Goal: Navigation & Orientation: Find specific page/section

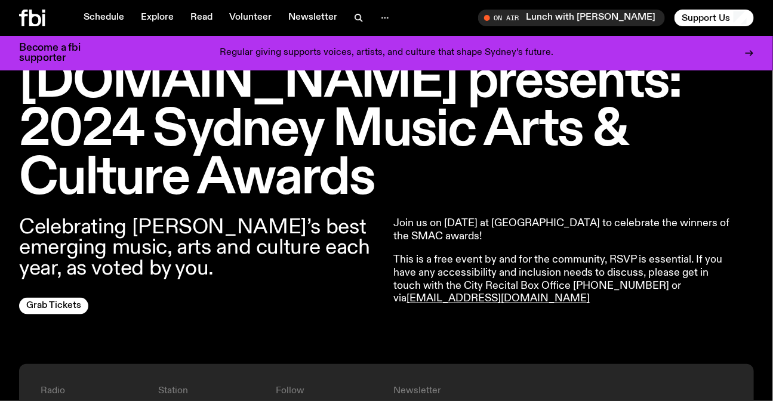
scroll to position [208, 0]
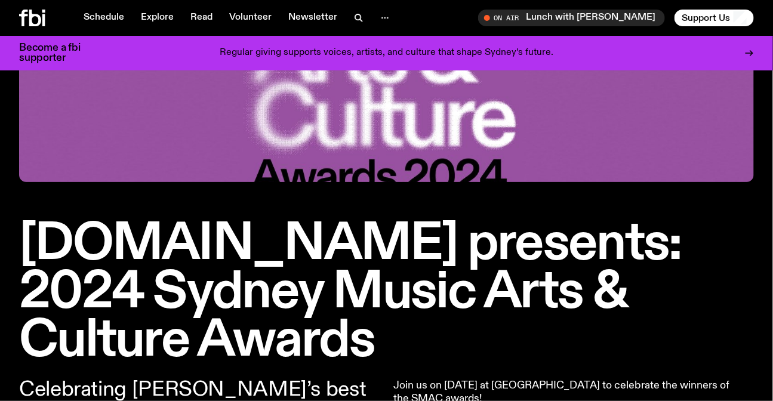
click at [416, 253] on h1 "[DOMAIN_NAME] presents: 2024 Sydney Music Arts & Culture Awards" at bounding box center [386, 292] width 735 height 145
click at [416, 253] on h1 "fbi.radio presents: 2024 Sydney Music Arts & Culture Awards" at bounding box center [386, 292] width 735 height 145
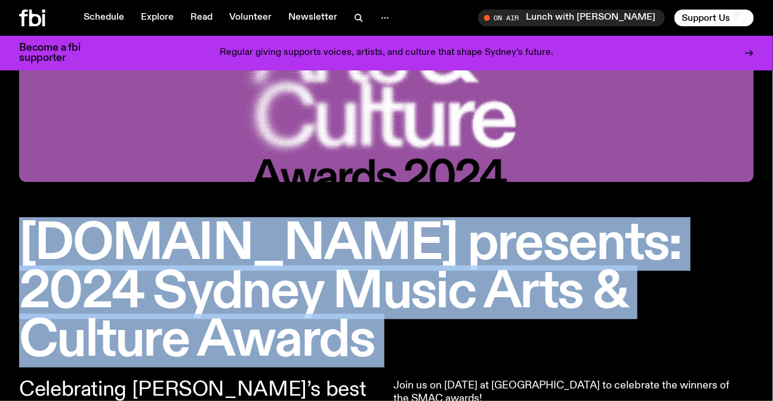
click at [416, 253] on h1 "fbi.radio presents: 2024 Sydney Music Arts & Culture Awards" at bounding box center [386, 292] width 735 height 145
click at [652, 262] on h1 "fbi.radio presents: 2024 Sydney Music Arts & Culture Awards" at bounding box center [386, 292] width 735 height 145
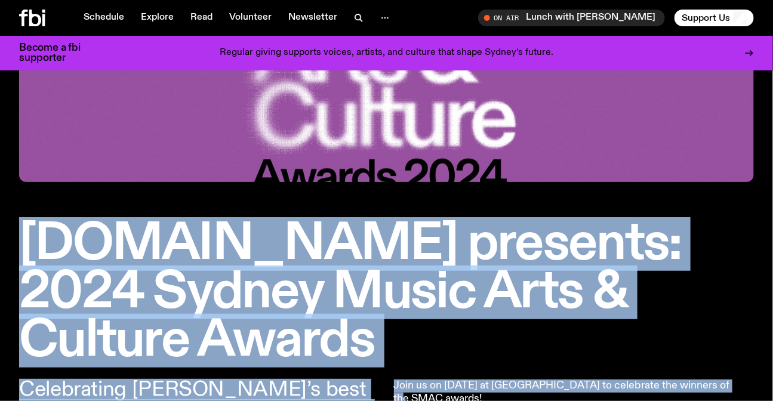
drag, startPoint x: 26, startPoint y: 229, endPoint x: 715, endPoint y: 320, distance: 695.1
click at [715, 320] on div "fbi.radio presents: 2024 Sydney Music Arts & Culture Awards Celebrating Sydney’…" at bounding box center [386, 210] width 773 height 631
click at [667, 293] on h1 "fbi.radio presents: 2024 Sydney Music Arts & Culture Awards" at bounding box center [386, 292] width 735 height 145
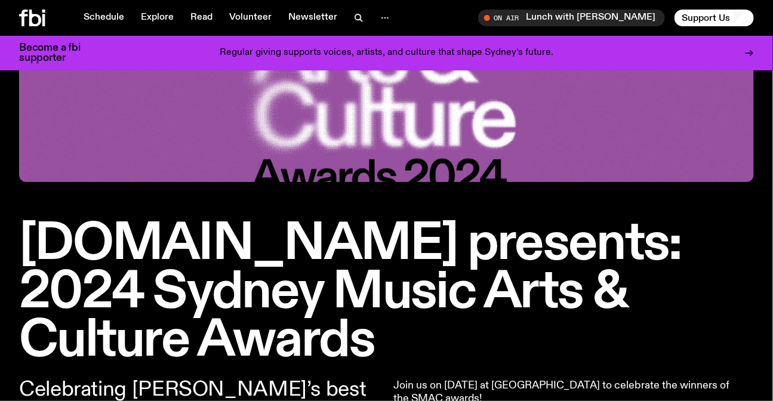
scroll to position [322, 0]
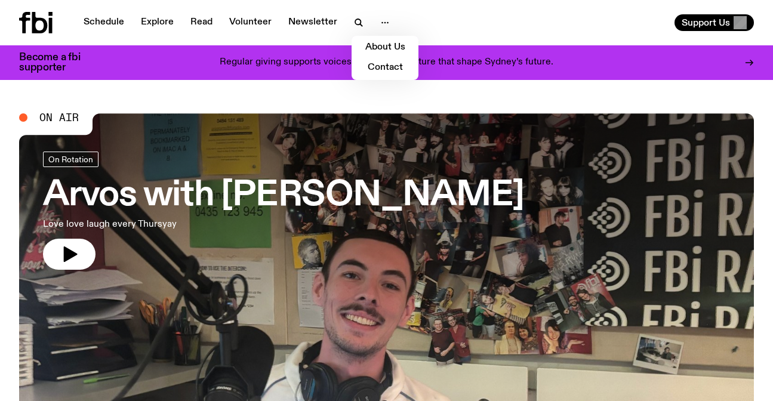
click at [388, 47] on link "About Us" at bounding box center [385, 47] width 60 height 17
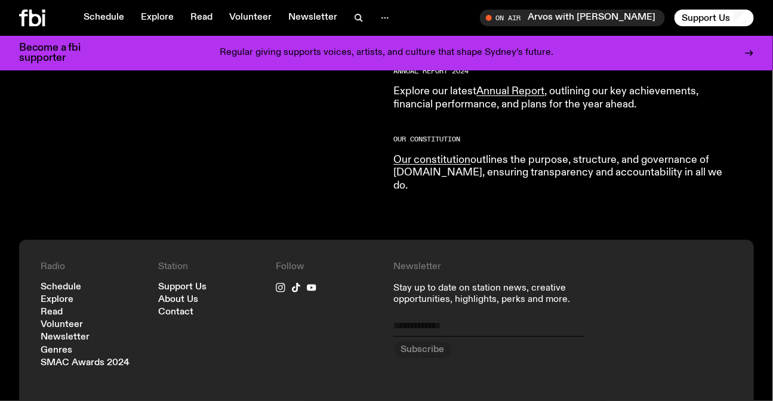
scroll to position [1268, 0]
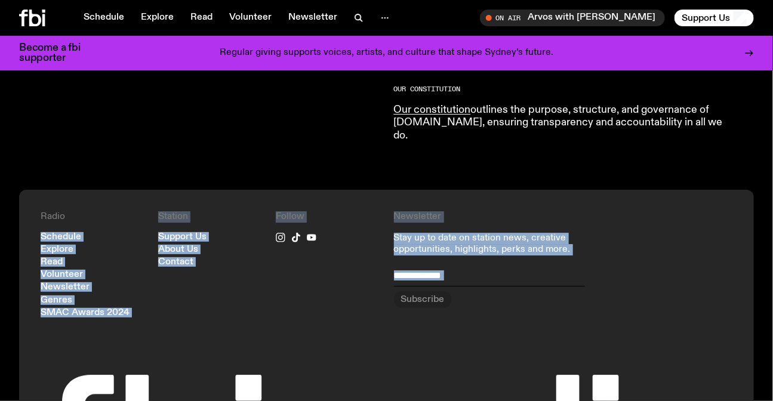
drag, startPoint x: 228, startPoint y: 299, endPoint x: 5, endPoint y: 192, distance: 247.6
click at [5, 192] on div "Radio Schedule Explore Read Volunteer Newsletter Genres SMAC Awards 2024 Statio…" at bounding box center [386, 365] width 773 height 351
click at [197, 269] on div "Station Support Us About Us Contact" at bounding box center [209, 264] width 103 height 106
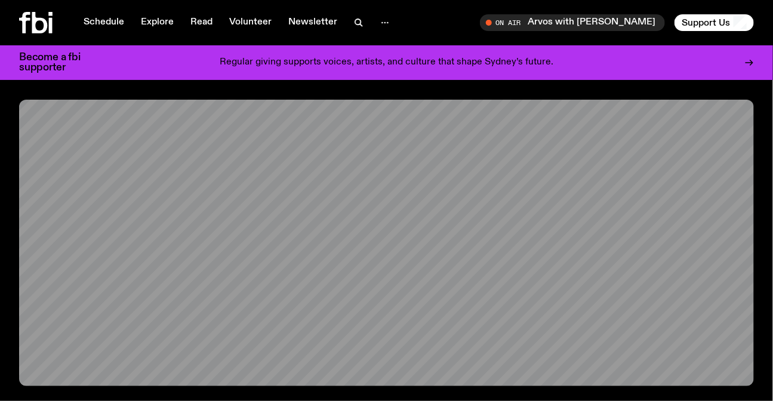
scroll to position [0, 0]
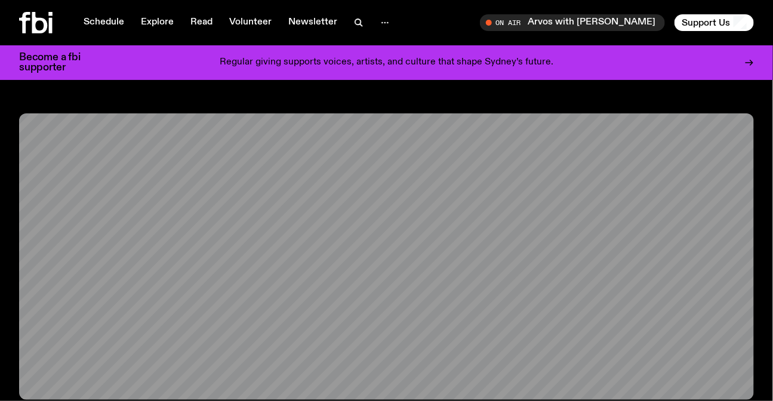
click at [35, 25] on icon at bounding box center [35, 23] width 33 height 22
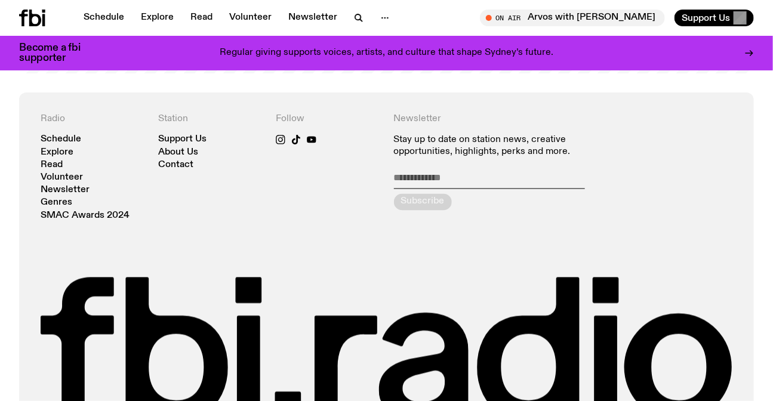
scroll to position [2570, 0]
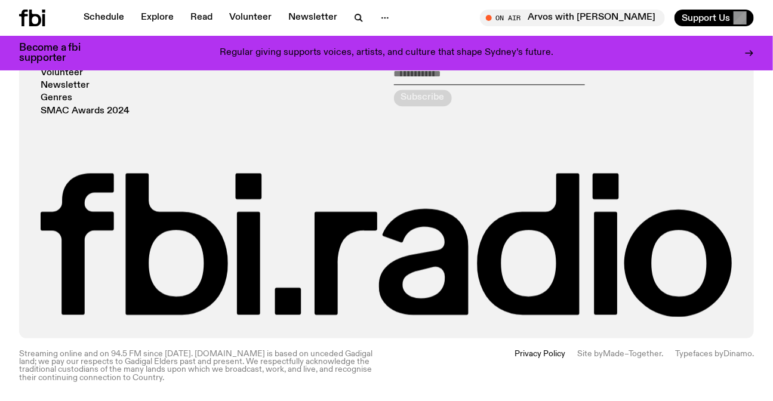
click at [149, 8] on div "Schedule Explore Read Volunteer Newsletter On Air Arvos with [PERSON_NAME] Tune…" at bounding box center [386, 18] width 773 height 36
click at [154, 11] on link "Explore" at bounding box center [157, 18] width 47 height 17
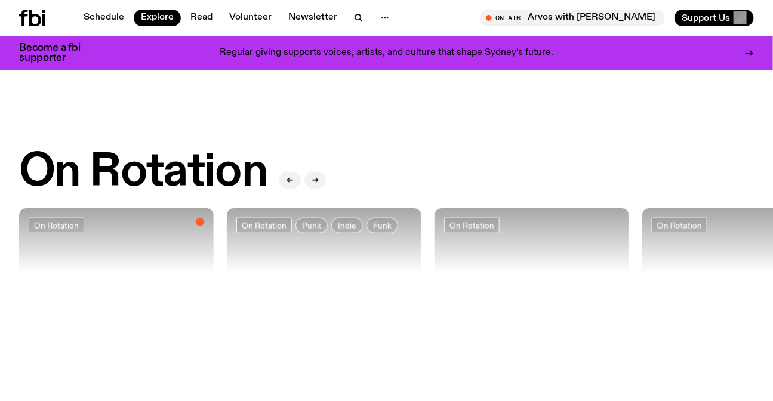
scroll to position [380, 0]
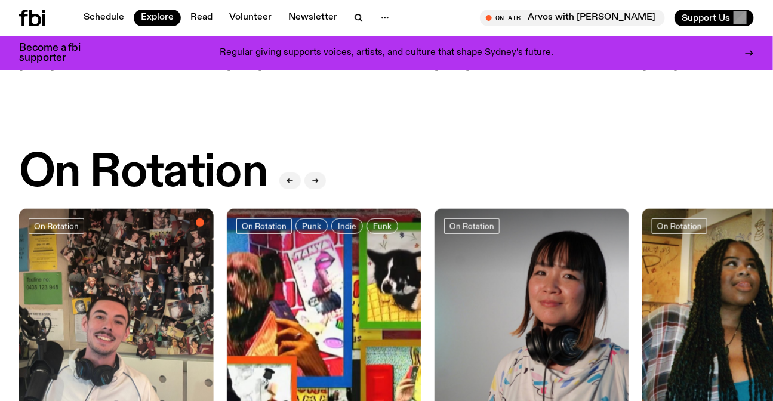
click at [44, 12] on icon at bounding box center [43, 11] width 3 height 3
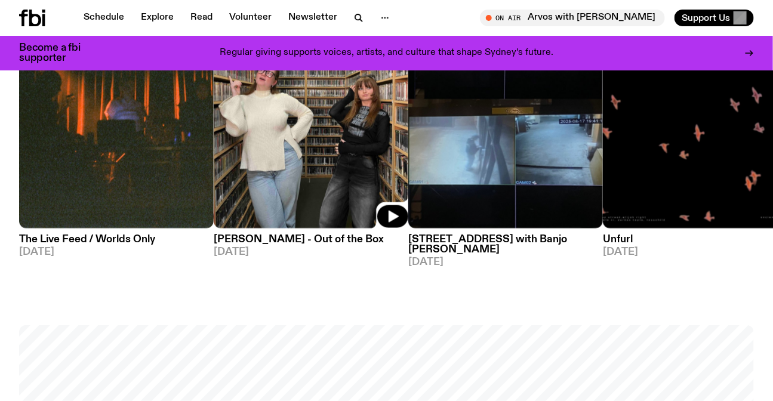
scroll to position [533, 0]
